Goal: Information Seeking & Learning: Learn about a topic

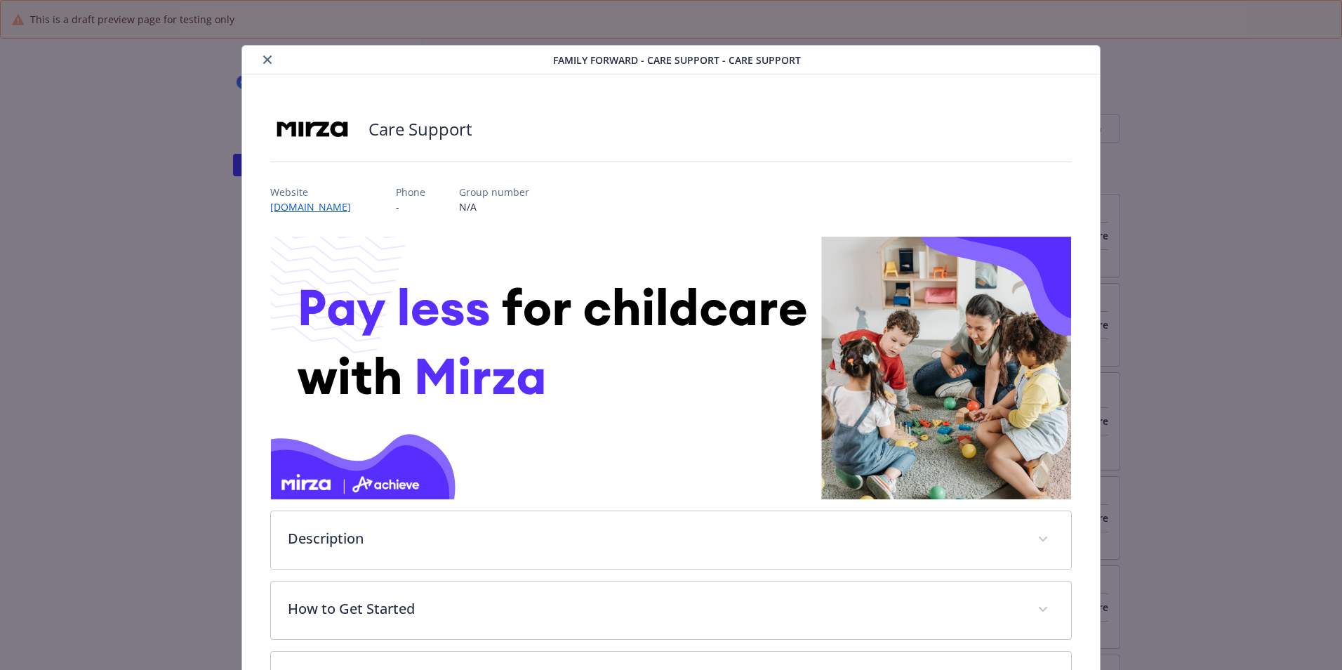
click at [263, 29] on icon "close" at bounding box center [267, 59] width 8 height 8
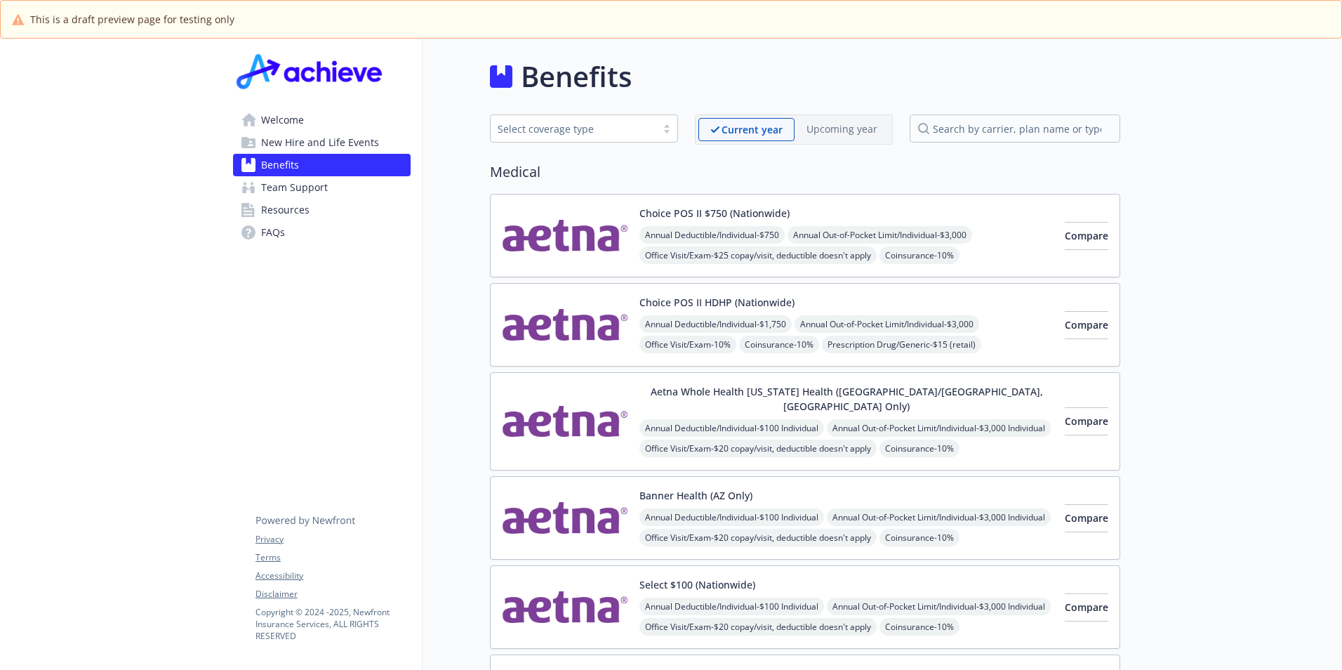
scroll to position [1966, 0]
